Goal: Information Seeking & Learning: Check status

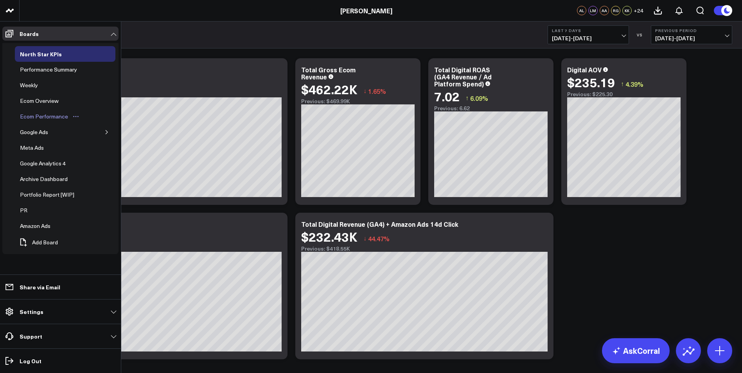
click at [50, 121] on div "Ecom Performance" at bounding box center [44, 116] width 52 height 9
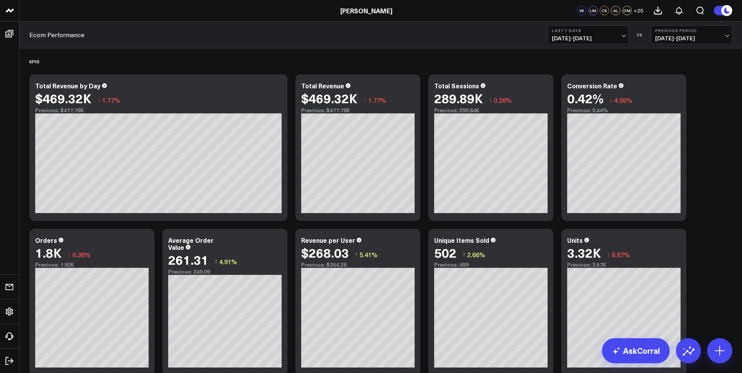
click at [723, 36] on span "09/19/25 - 09/25/25" at bounding box center [691, 38] width 73 height 6
click at [684, 84] on link "YoY" at bounding box center [691, 82] width 81 height 15
click at [617, 32] on b "Last 7 Days" at bounding box center [588, 30] width 73 height 5
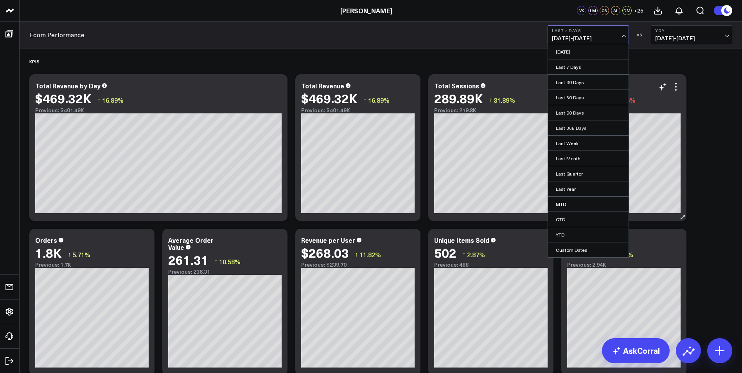
click at [579, 79] on link "Last 30 Days" at bounding box center [588, 82] width 81 height 15
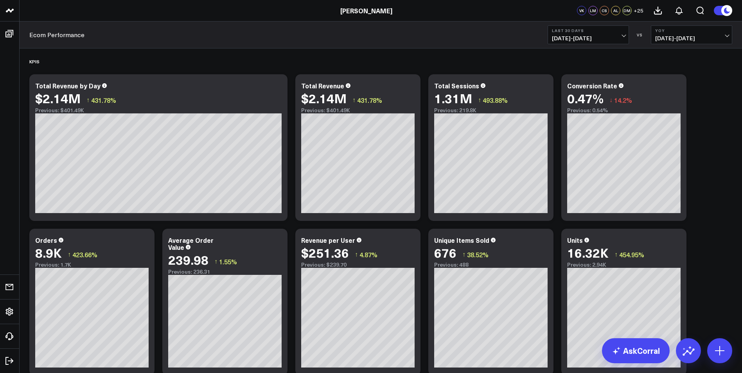
click at [624, 37] on span "[DATE] - [DATE]" at bounding box center [588, 38] width 73 height 6
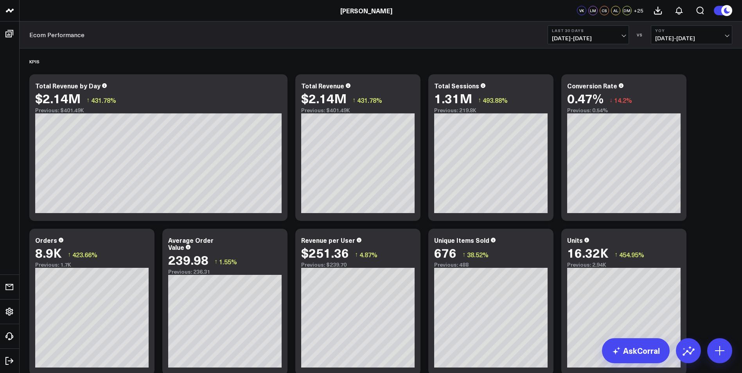
click at [728, 35] on span "[DATE] - [DATE]" at bounding box center [691, 38] width 73 height 6
